Goal: Task Accomplishment & Management: Complete application form

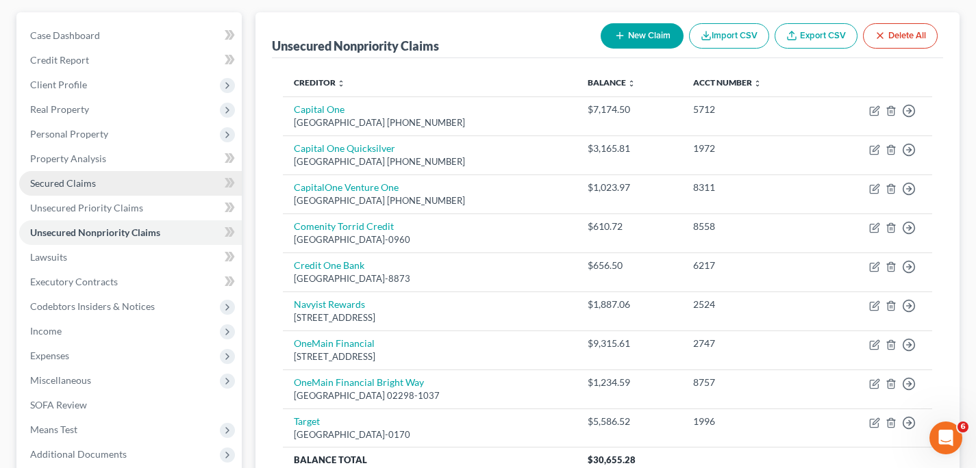
scroll to position [85, 0]
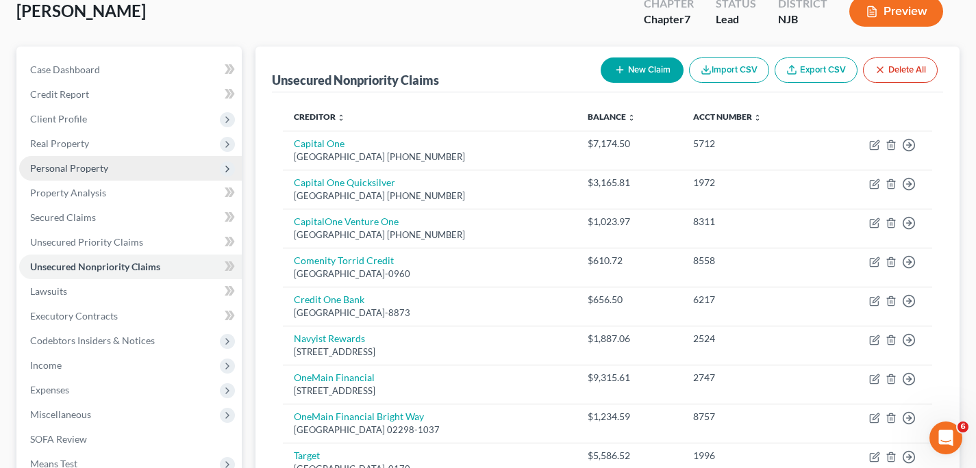
click at [110, 166] on span "Personal Property" at bounding box center [130, 168] width 223 height 25
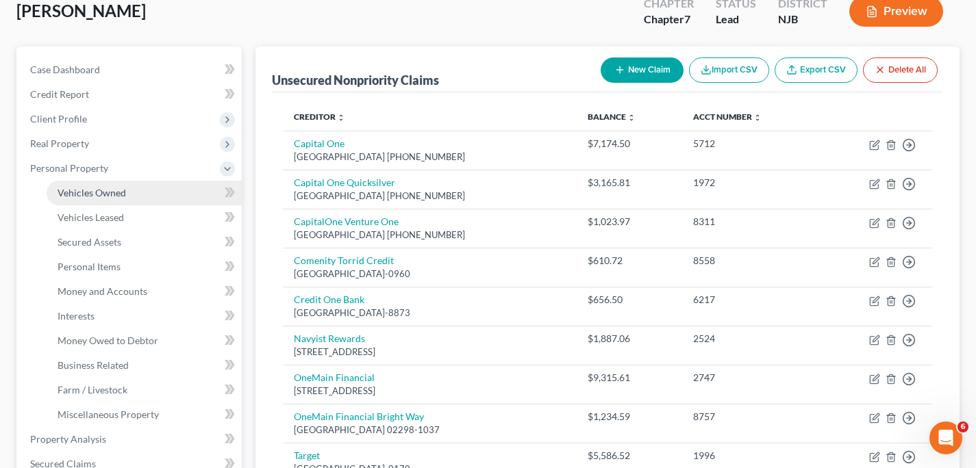
click at [116, 200] on link "Vehicles Owned" at bounding box center [144, 193] width 195 height 25
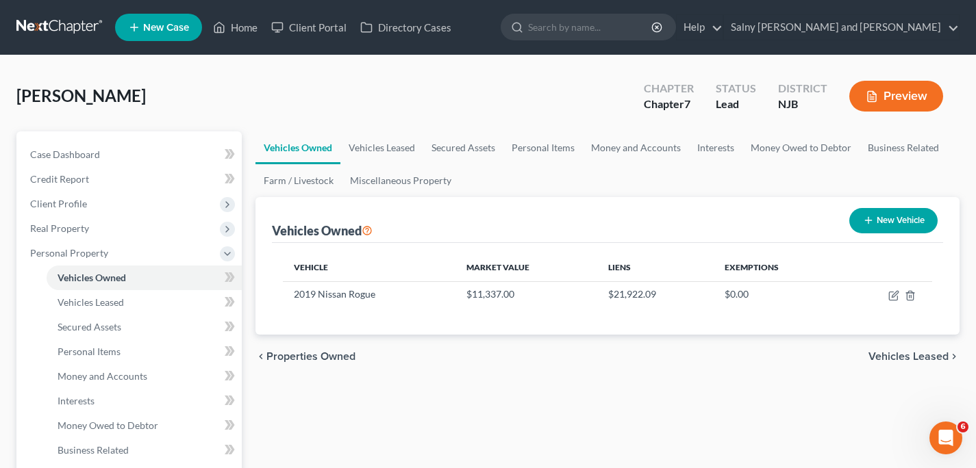
click at [924, 356] on span "Vehicles Leased" at bounding box center [908, 356] width 80 height 11
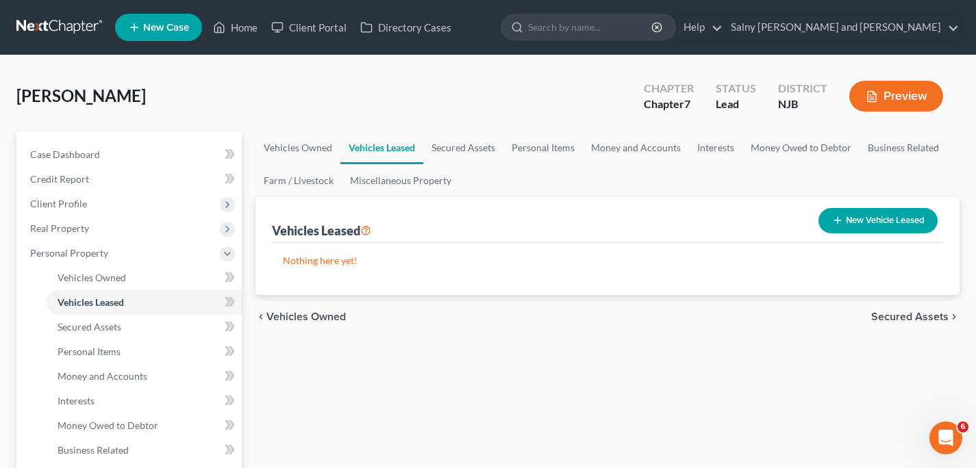
click at [270, 318] on span "Vehicles Owned" at bounding box center [305, 317] width 79 height 11
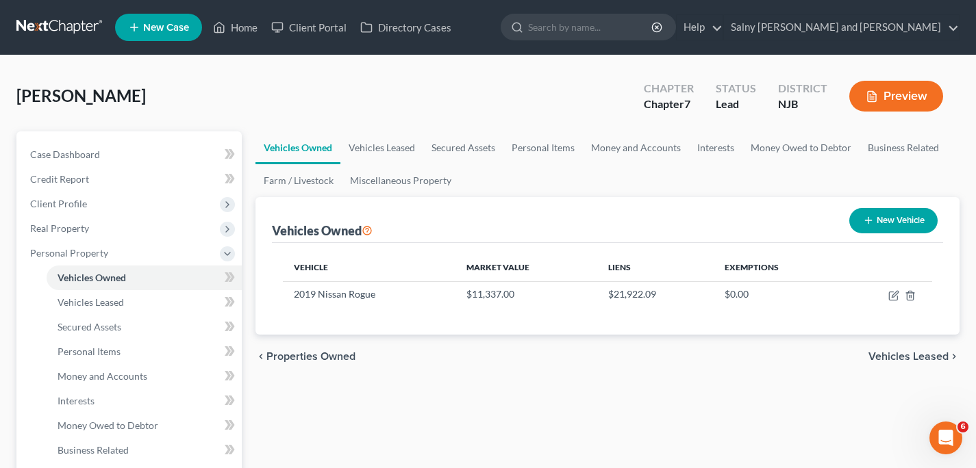
click at [887, 360] on span "Vehicles Leased" at bounding box center [908, 356] width 80 height 11
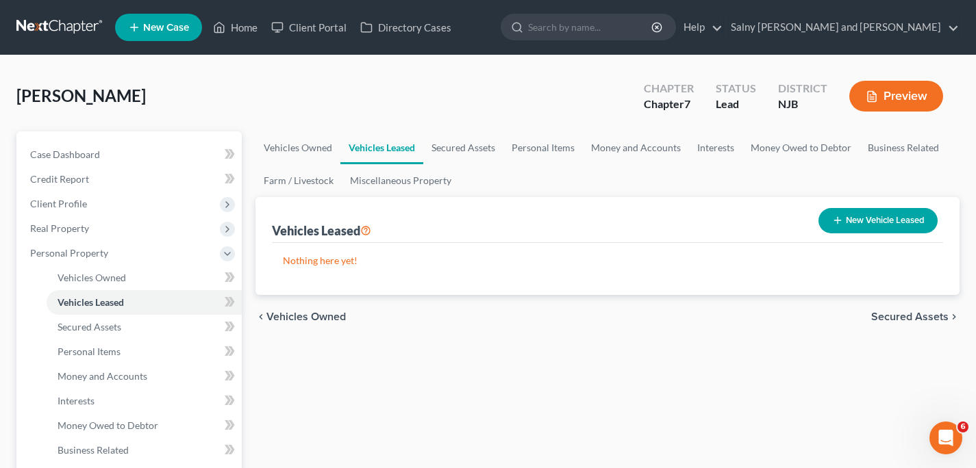
click at [897, 319] on span "Secured Assets" at bounding box center [909, 317] width 77 height 11
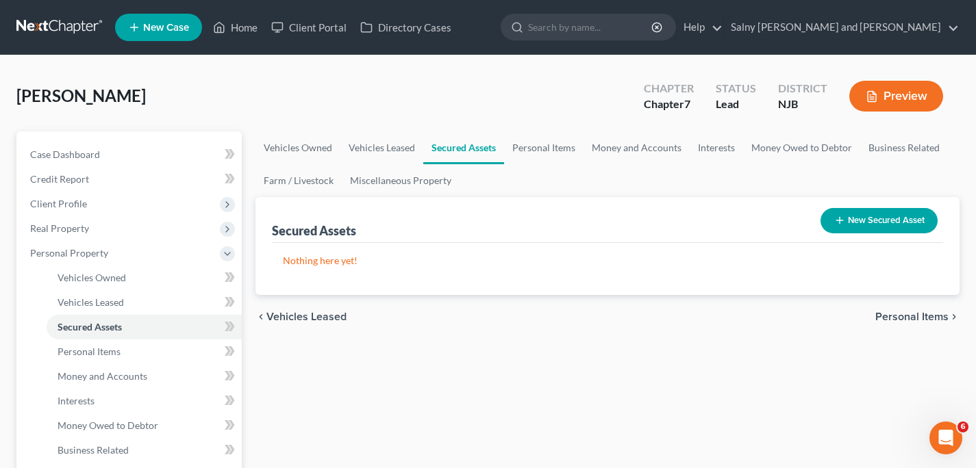
click at [898, 314] on span "Personal Items" at bounding box center [911, 317] width 73 height 11
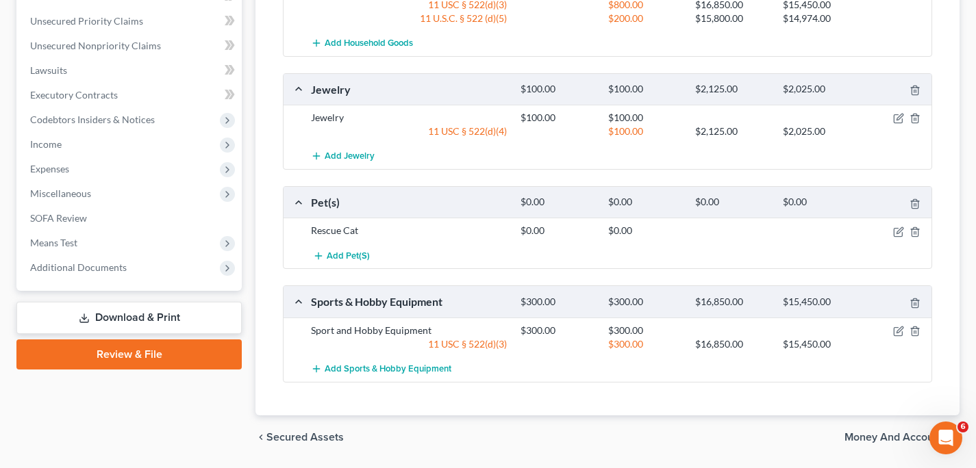
scroll to position [555, 0]
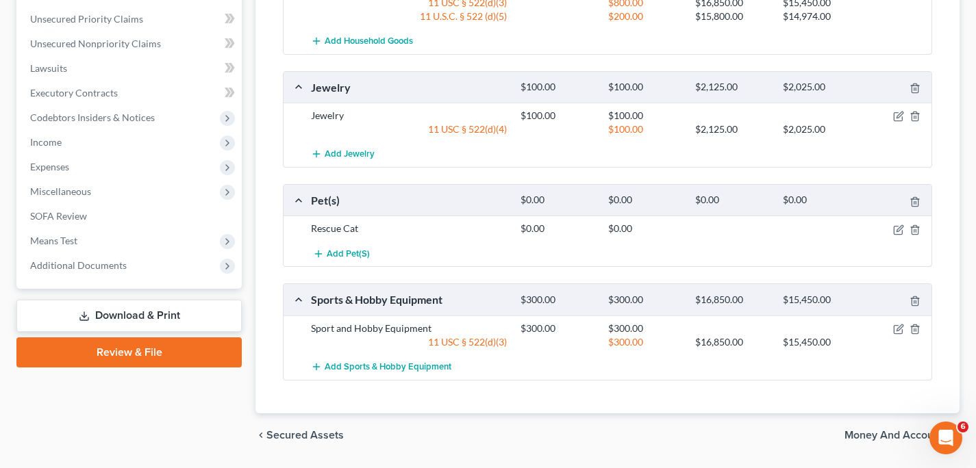
click at [860, 433] on span "Money and Accounts" at bounding box center [896, 435] width 104 height 11
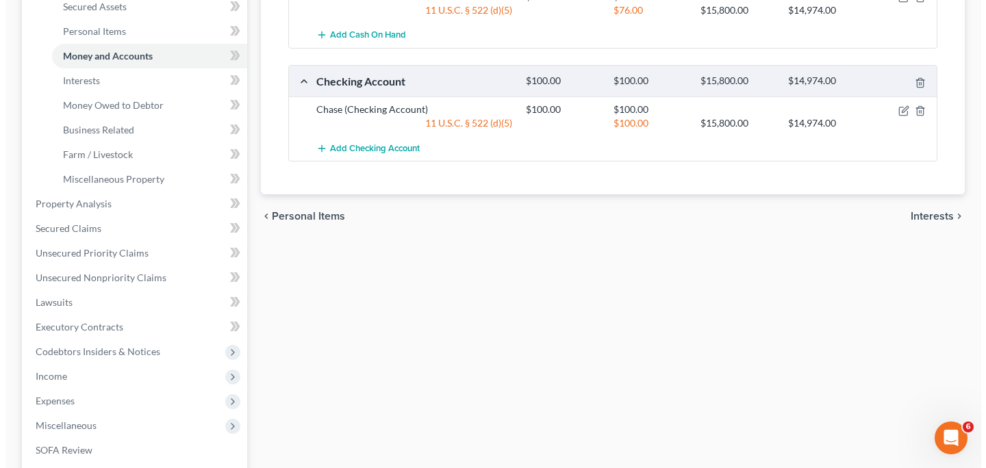
scroll to position [323, 0]
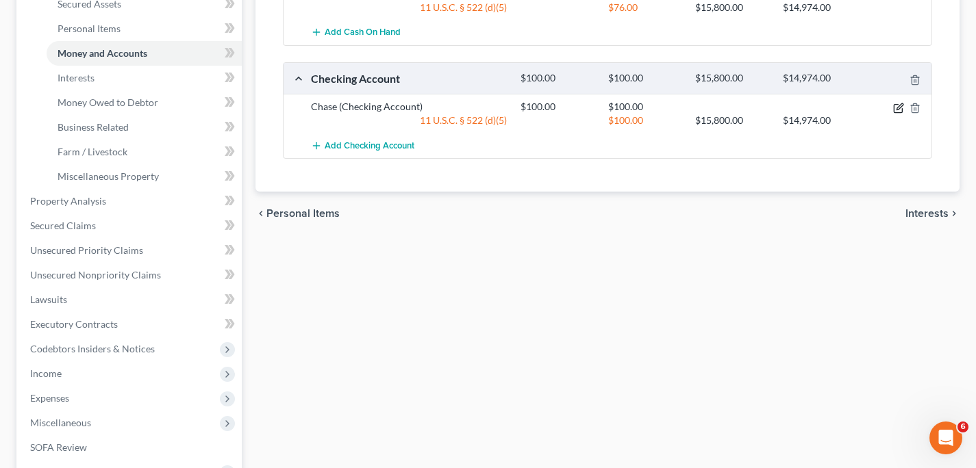
click at [896, 110] on icon "button" at bounding box center [898, 108] width 11 height 11
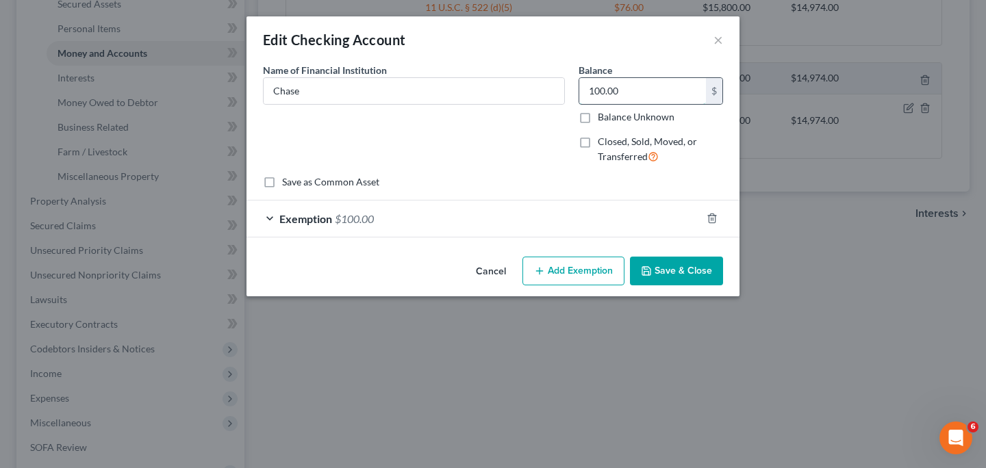
click at [640, 92] on input "100.00" at bounding box center [642, 91] width 127 height 26
type input "40.00"
click at [268, 220] on div "Exemption $100.00" at bounding box center [474, 219] width 455 height 36
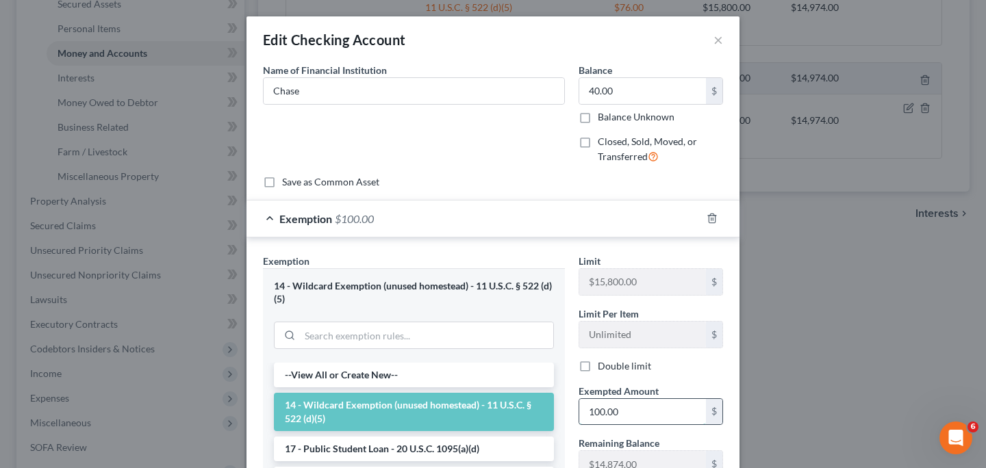
click at [631, 409] on input "100.00" at bounding box center [642, 412] width 127 height 26
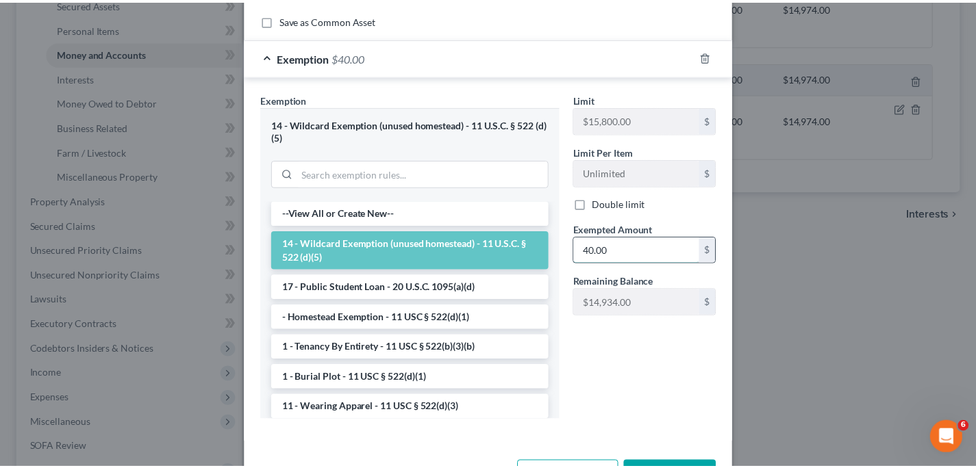
scroll to position [212, 0]
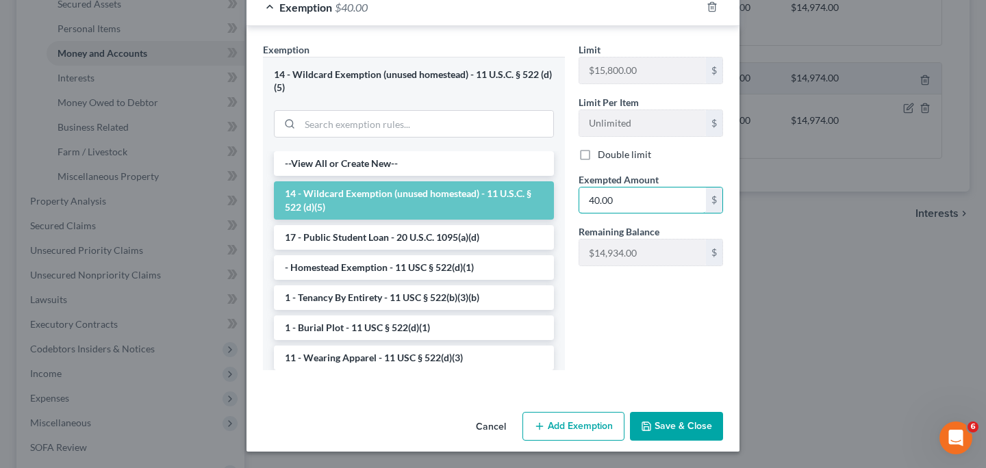
type input "40.00"
click at [648, 420] on button "Save & Close" at bounding box center [676, 426] width 93 height 29
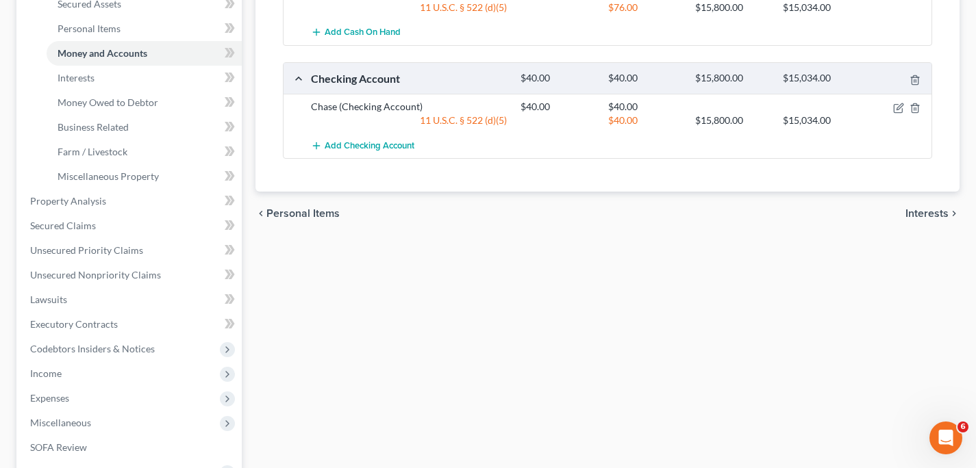
click at [928, 210] on span "Interests" at bounding box center [926, 213] width 43 height 11
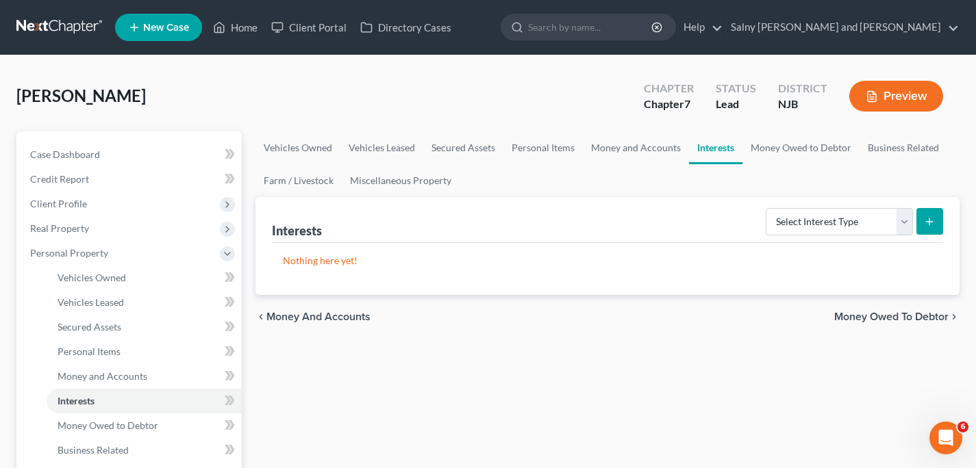
click at [906, 312] on span "Money Owed to Debtor" at bounding box center [891, 317] width 114 height 11
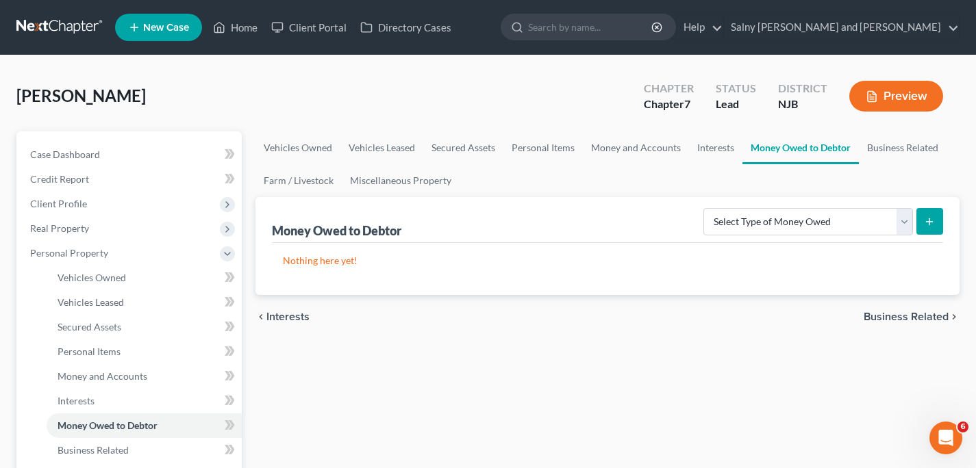
click at [900, 315] on span "Business Related" at bounding box center [905, 317] width 85 height 11
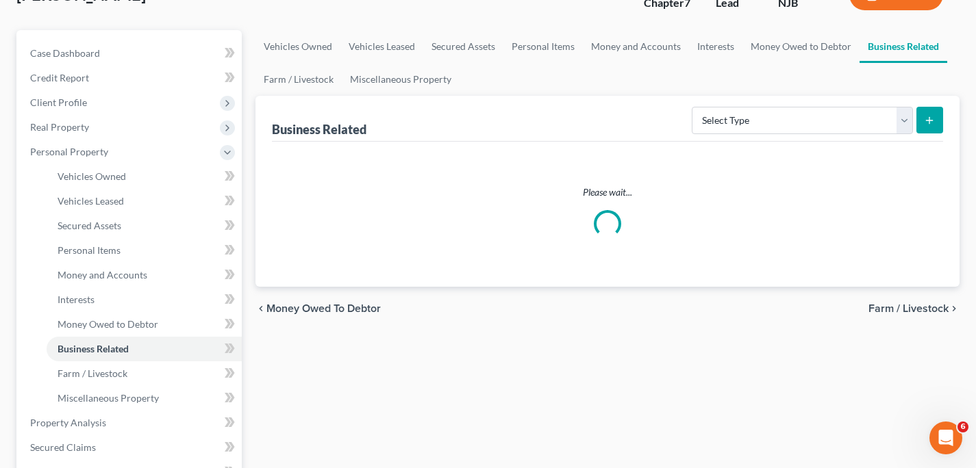
scroll to position [112, 0]
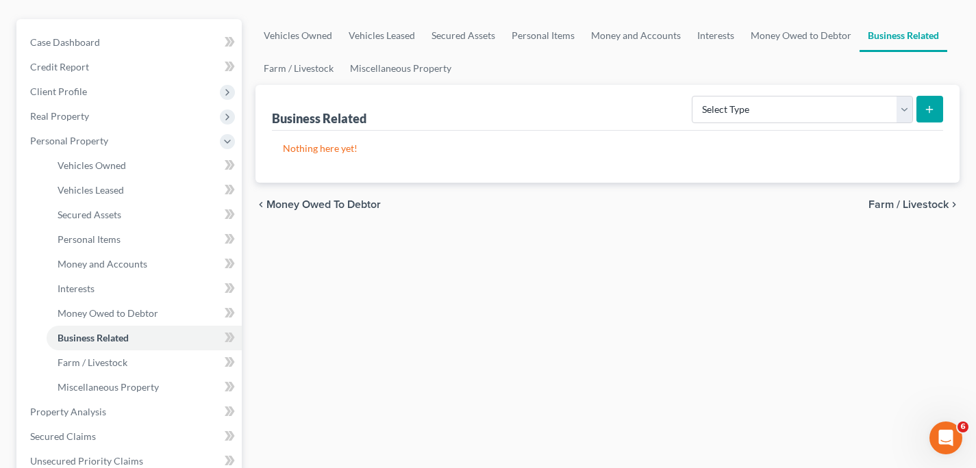
click at [881, 203] on span "Farm / Livestock" at bounding box center [908, 204] width 80 height 11
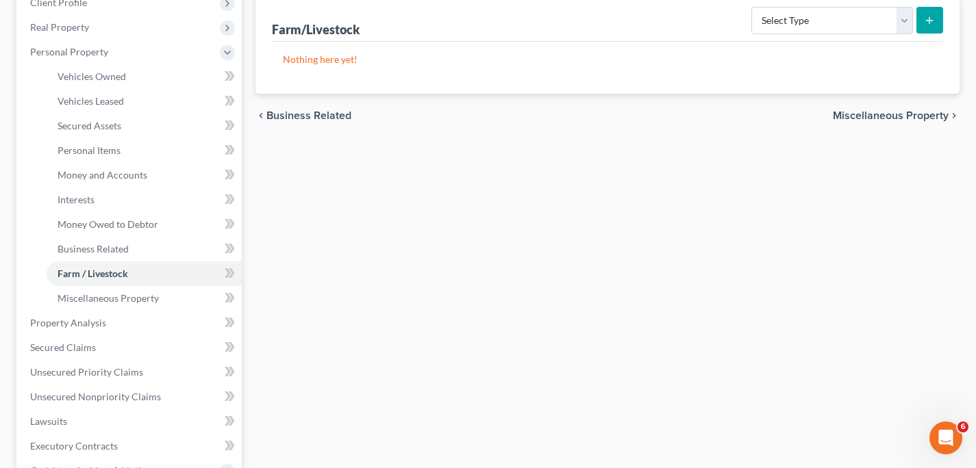
scroll to position [205, 0]
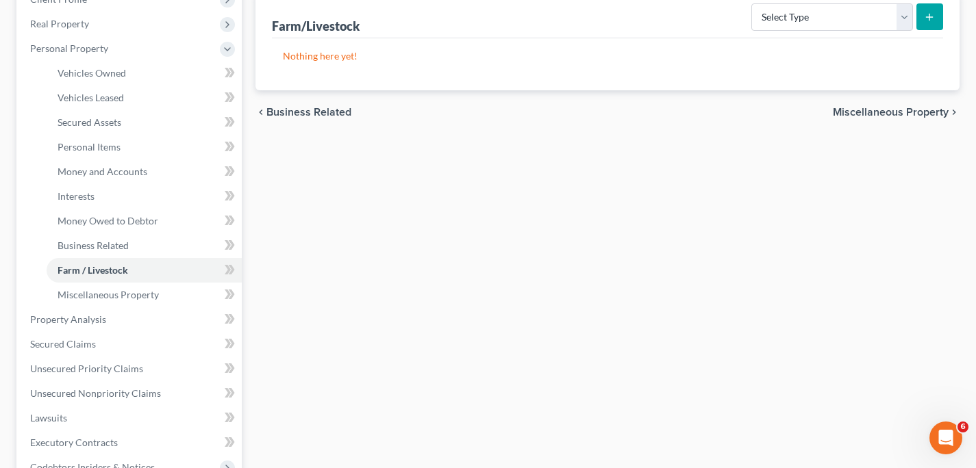
click at [879, 108] on span "Miscellaneous Property" at bounding box center [891, 112] width 116 height 11
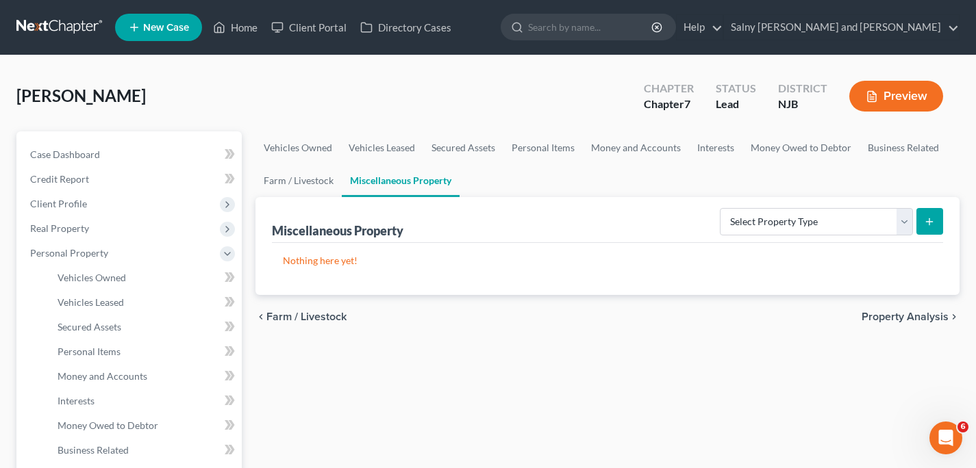
click at [889, 315] on span "Property Analysis" at bounding box center [904, 317] width 87 height 11
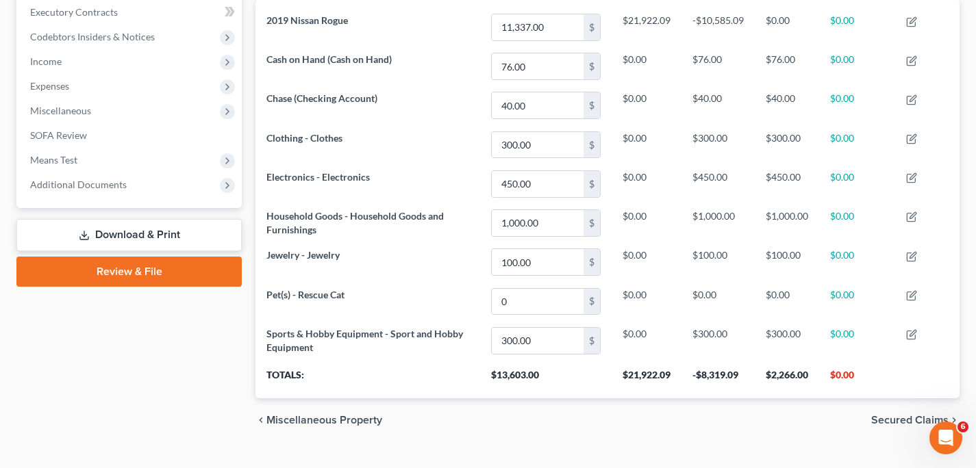
scroll to position [415, 0]
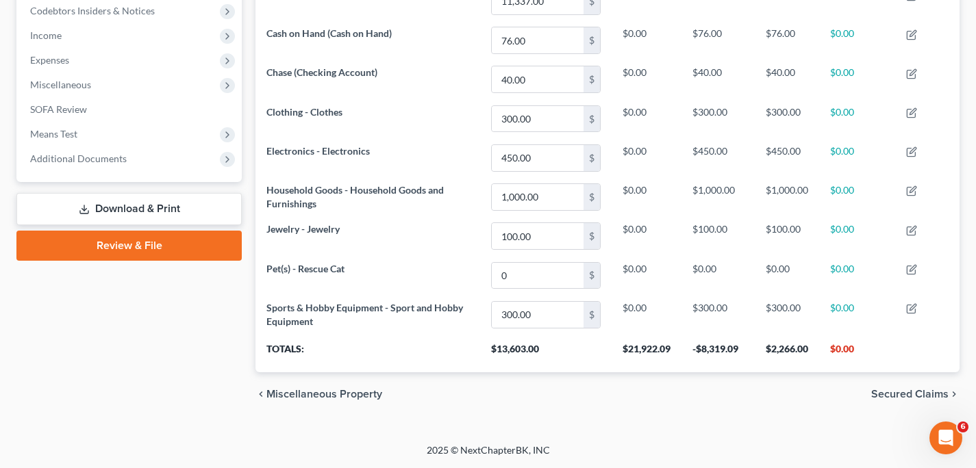
click at [900, 391] on span "Secured Claims" at bounding box center [909, 394] width 77 height 11
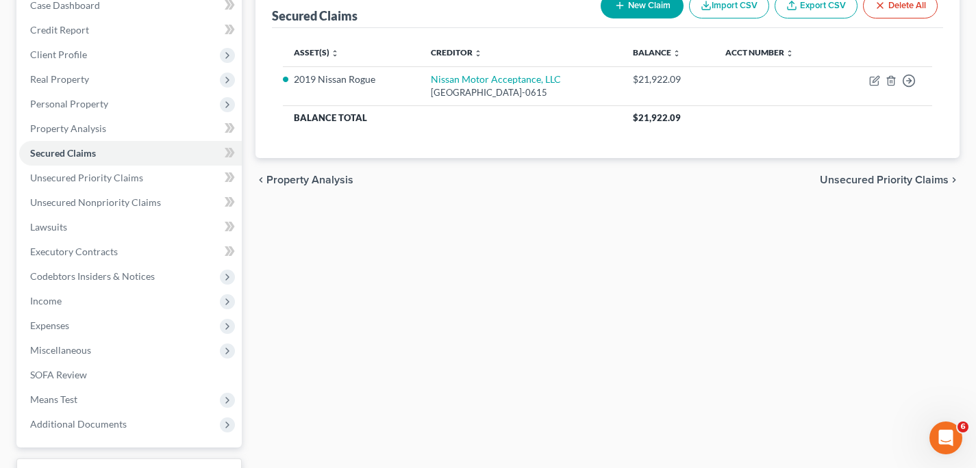
scroll to position [146, 0]
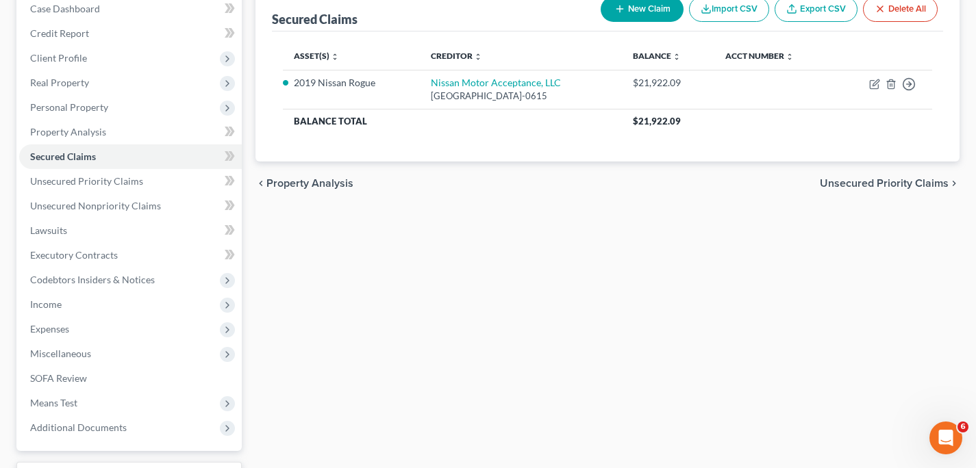
click at [866, 184] on span "Unsecured Priority Claims" at bounding box center [884, 183] width 129 height 11
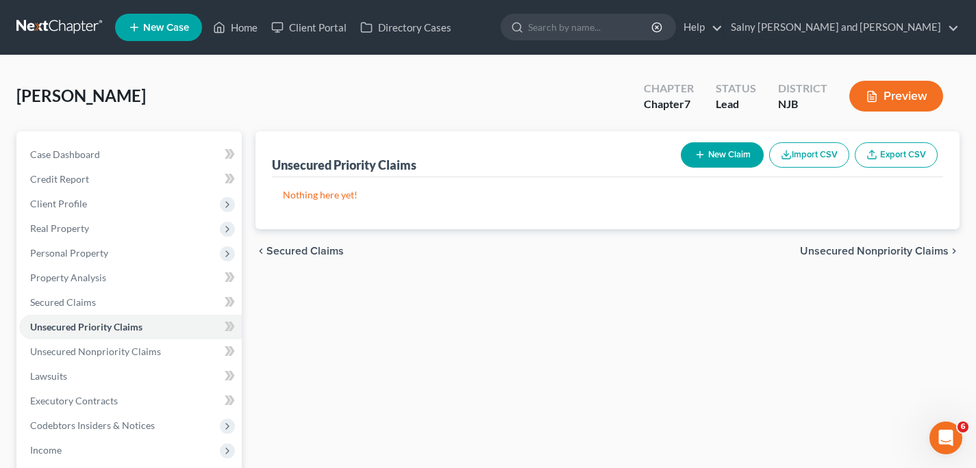
click at [842, 253] on span "Unsecured Nonpriority Claims" at bounding box center [874, 251] width 149 height 11
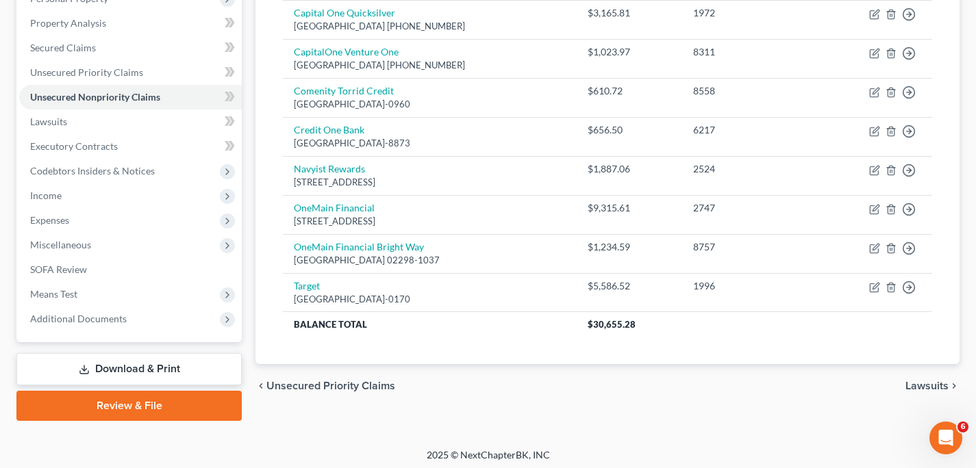
scroll to position [258, 0]
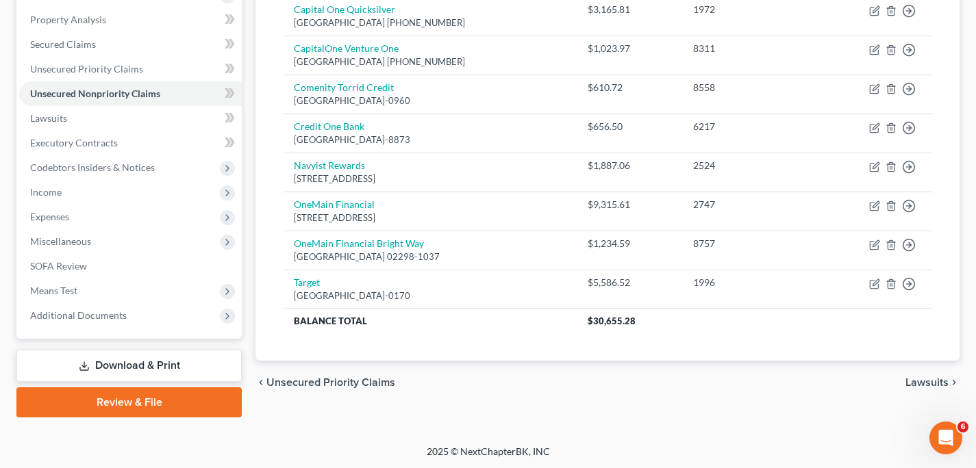
click at [919, 382] on span "Lawsuits" at bounding box center [926, 382] width 43 height 11
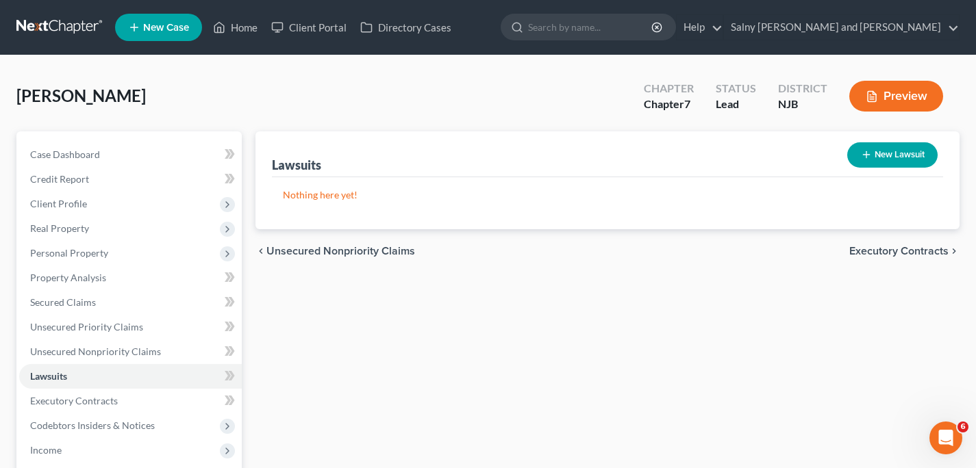
click at [891, 247] on span "Executory Contracts" at bounding box center [898, 251] width 99 height 11
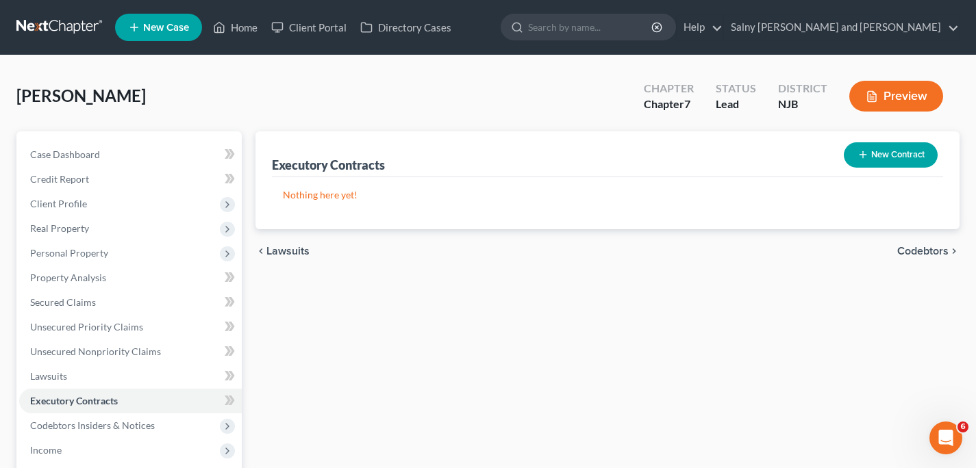
click at [931, 248] on span "Codebtors" at bounding box center [922, 251] width 51 height 11
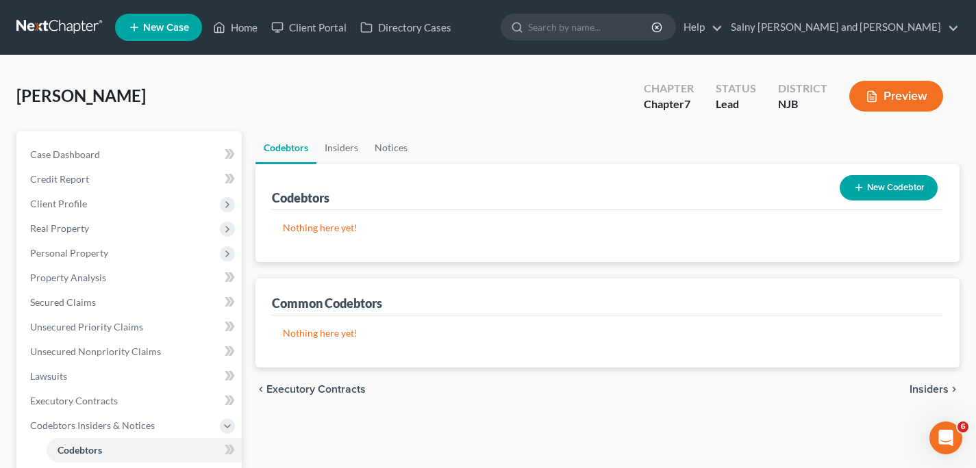
click at [916, 389] on span "Insiders" at bounding box center [928, 389] width 39 height 11
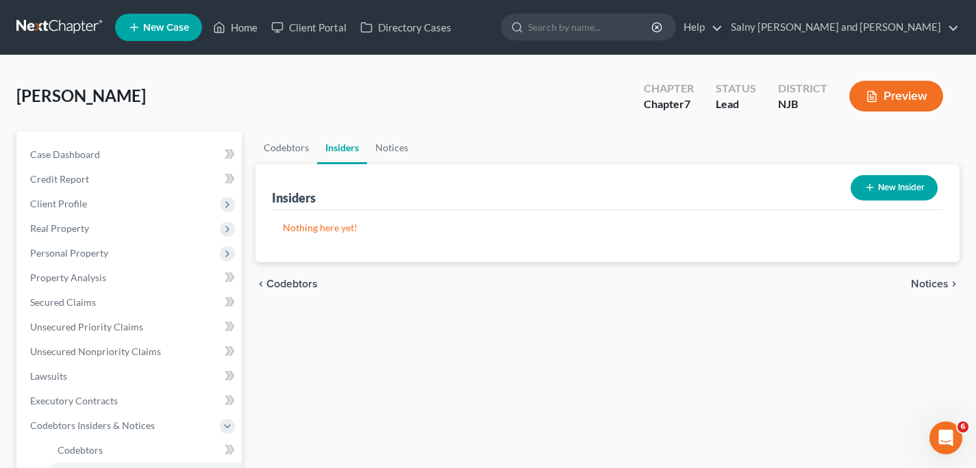
click at [930, 287] on span "Notices" at bounding box center [930, 284] width 38 height 11
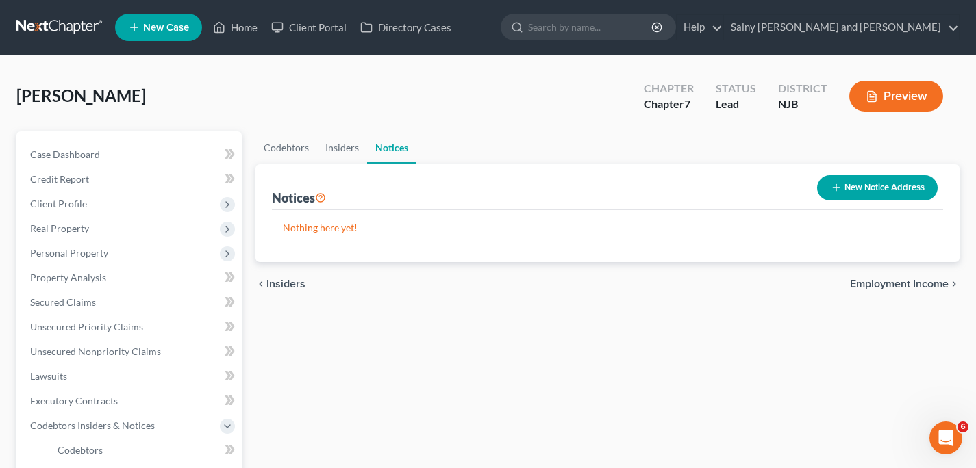
click at [909, 283] on span "Employment Income" at bounding box center [899, 284] width 99 height 11
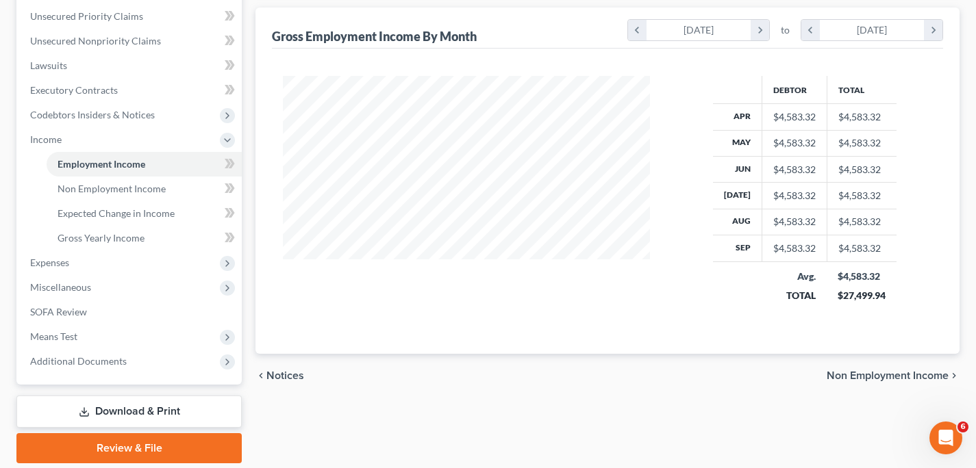
scroll to position [357, 0]
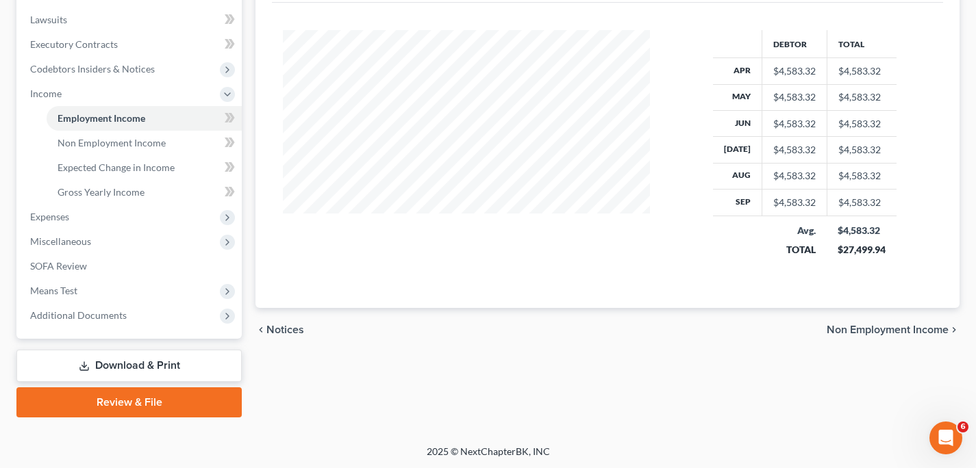
click at [870, 329] on span "Non Employment Income" at bounding box center [888, 330] width 122 height 11
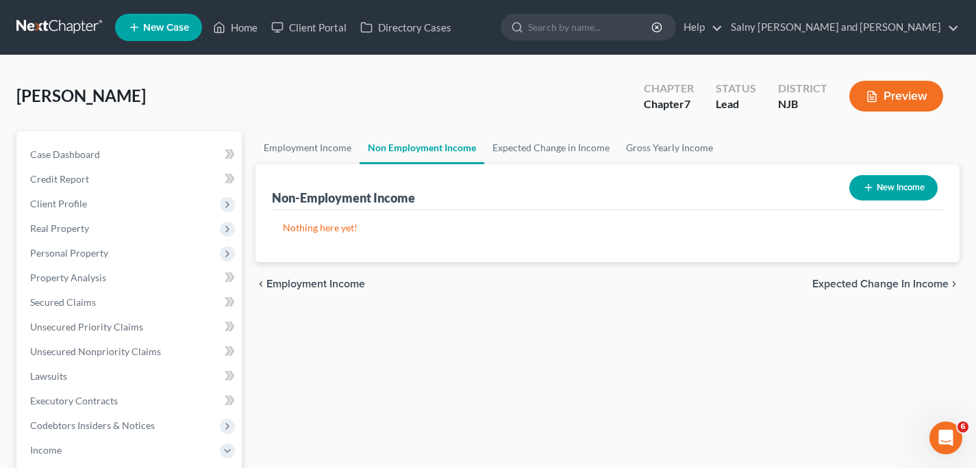
click at [856, 283] on span "Expected Change in Income" at bounding box center [880, 284] width 136 height 11
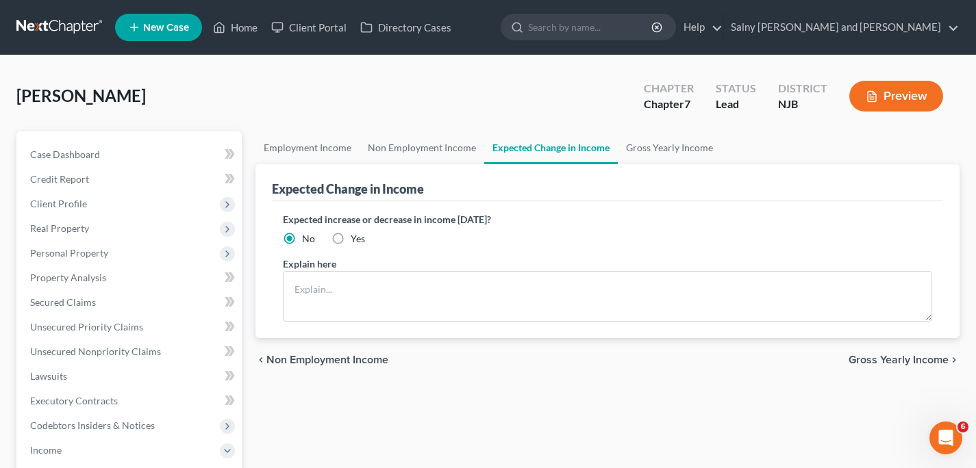
click at [897, 360] on span "Gross Yearly Income" at bounding box center [898, 360] width 100 height 11
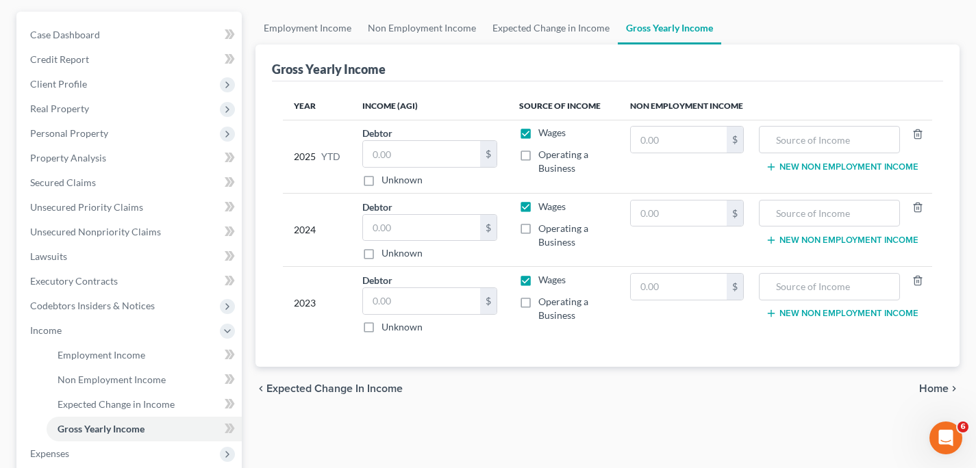
scroll to position [357, 0]
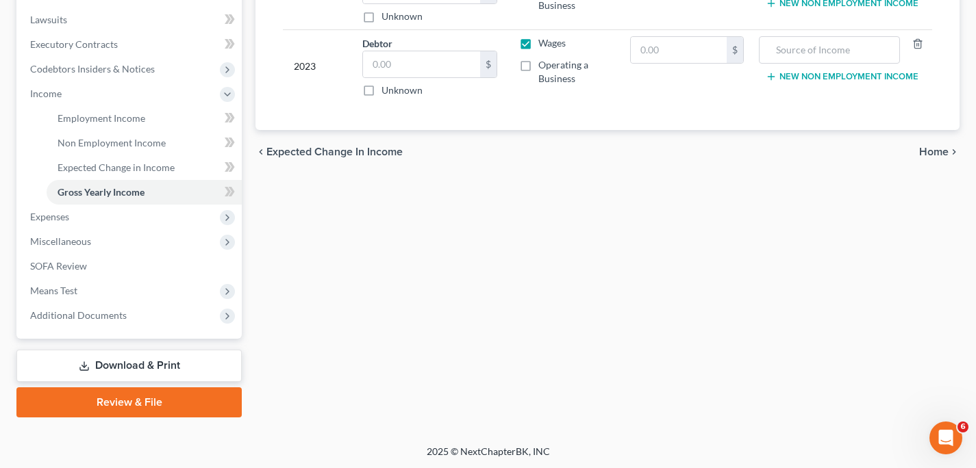
click at [929, 152] on span "Home" at bounding box center [933, 152] width 29 height 11
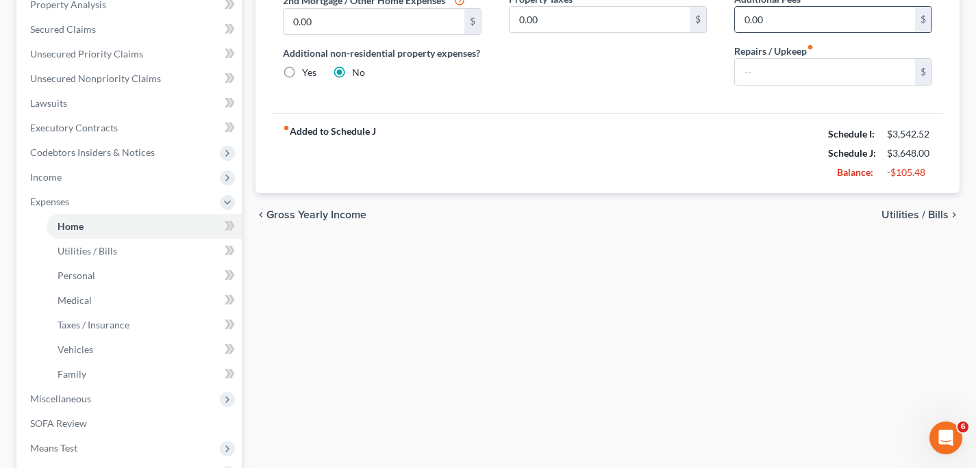
scroll to position [275, 0]
click at [900, 210] on span "Utilities / Bills" at bounding box center [914, 213] width 67 height 11
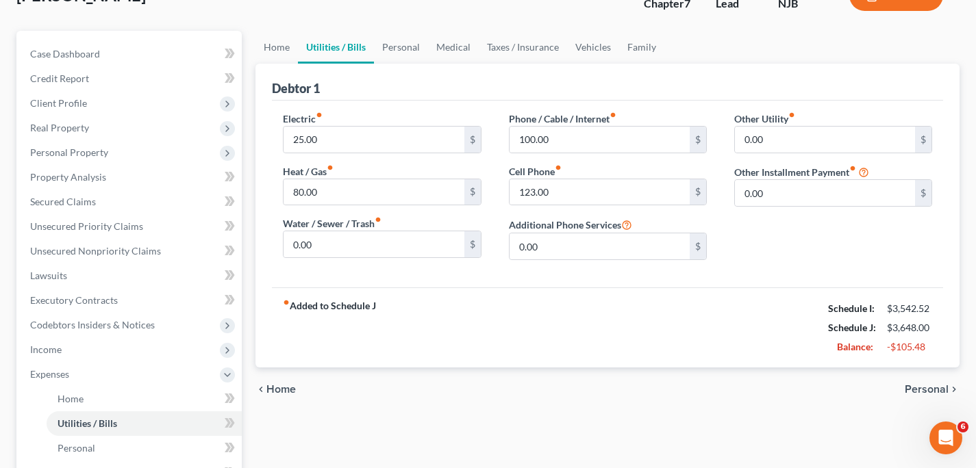
scroll to position [137, 0]
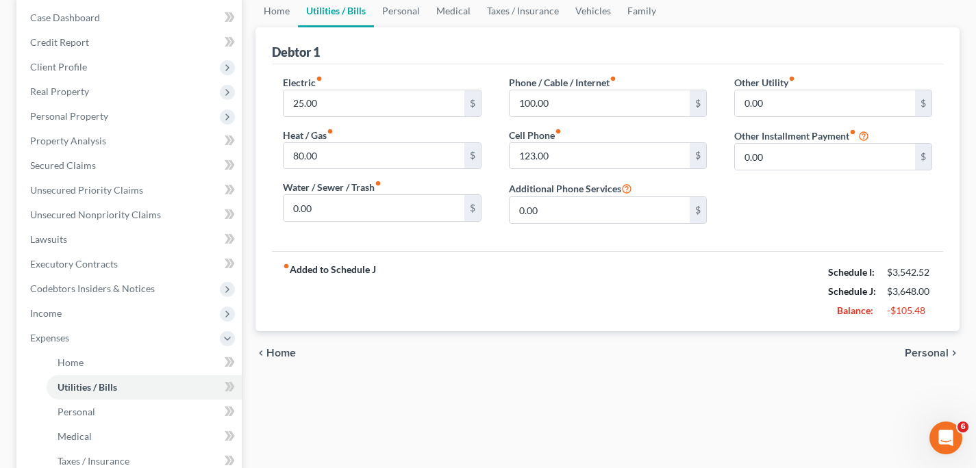
click at [924, 355] on span "Personal" at bounding box center [927, 353] width 44 height 11
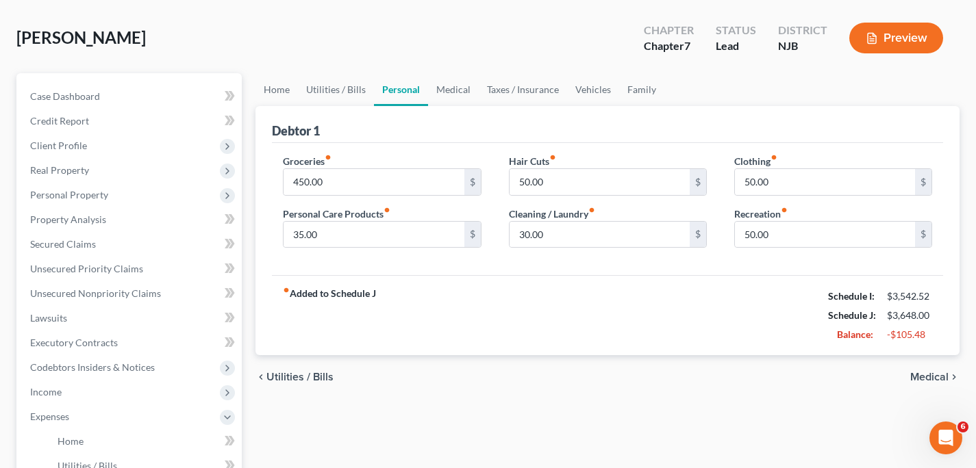
scroll to position [59, 0]
